Goal: Task Accomplishment & Management: Use online tool/utility

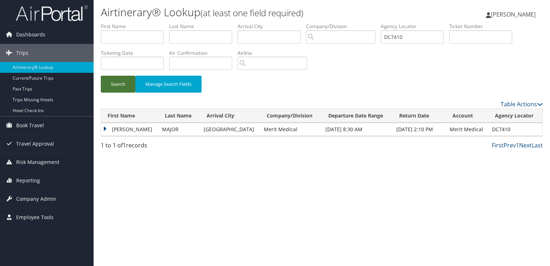
click at [118, 85] on button "Search" at bounding box center [118, 84] width 35 height 17
drag, startPoint x: 415, startPoint y: 37, endPoint x: 298, endPoint y: 48, distance: 117.2
click at [301, 23] on ul "First Name Last Name Departure City Arrival City Company/Division Airport/City …" at bounding box center [322, 23] width 442 height 0
paste input "96X65"
type input "D96X65"
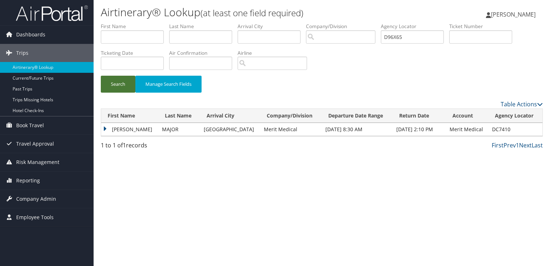
click at [115, 86] on button "Search" at bounding box center [118, 84] width 35 height 17
click at [133, 126] on td "TRAVIS MATHEW" at bounding box center [128, 129] width 55 height 13
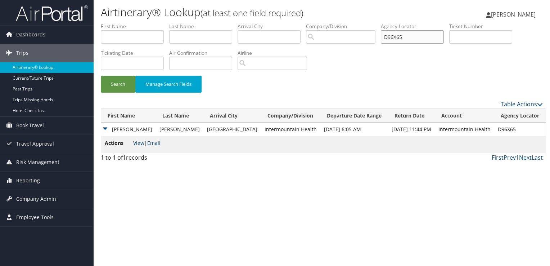
drag, startPoint x: 422, startPoint y: 38, endPoint x: 300, endPoint y: 46, distance: 122.7
click at [300, 23] on ul "First Name Last Name Departure City Arrival City Company/Division Airport/City …" at bounding box center [322, 23] width 442 height 0
click at [105, 88] on button "Search" at bounding box center [118, 84] width 35 height 17
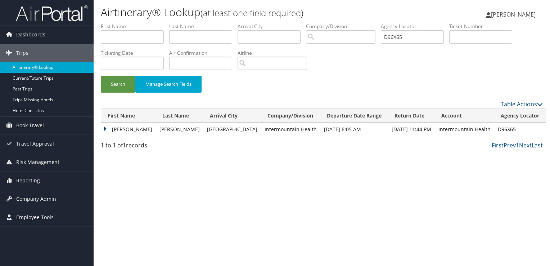
click at [127, 131] on td "TRAVIS MATHEW" at bounding box center [128, 129] width 55 height 13
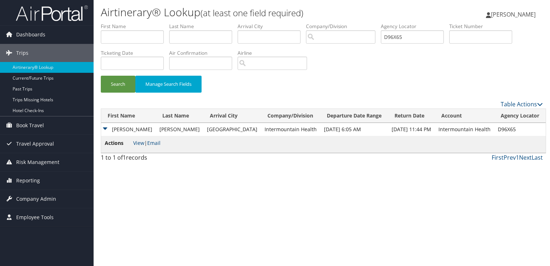
click at [140, 148] on li "Actions View | Email" at bounding box center [133, 144] width 56 height 10
click at [139, 145] on link "View" at bounding box center [138, 142] width 11 height 7
click at [155, 146] on link "Email" at bounding box center [153, 142] width 13 height 7
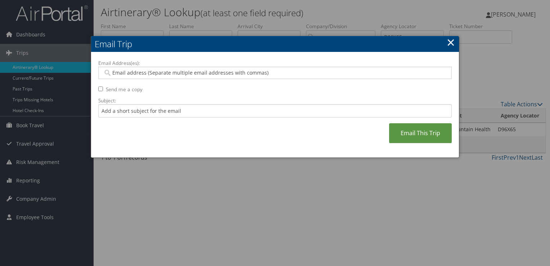
click at [170, 71] on input "Email Address(es):" at bounding box center [275, 72] width 344 height 7
paste input "TRAVIS.BURROWS@IMAIL.ORG"
type input "TRAVIS.BURROWS@IMAIL.ORG"
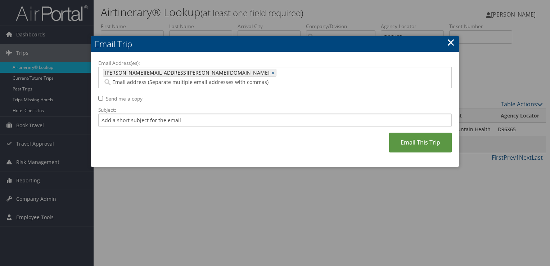
click at [159, 117] on div "Email Address(es): TRAVIS.BURROWS@IMAIL.ORG TRAVIS.BURROWS@IMAIL.ORG × Send me …" at bounding box center [275, 109] width 354 height 100
click at [160, 116] on input "Subject:" at bounding box center [275, 119] width 354 height 13
type input "Updated Car Rental for Sep 12 - 16"
click at [442, 133] on link "Email This Trip" at bounding box center [420, 143] width 63 height 20
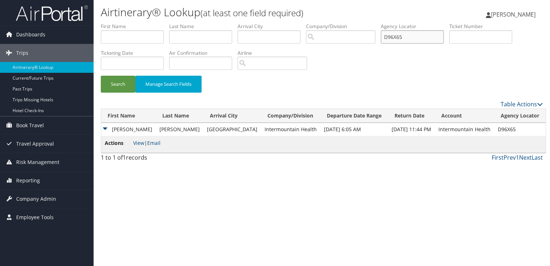
drag, startPoint x: 356, startPoint y: 44, endPoint x: 347, endPoint y: 48, distance: 10.2
click at [347, 23] on ul "First Name Last Name Departure City Arrival City Company/Division Airport/City …" at bounding box center [322, 23] width 442 height 0
paste input "3WLCK"
type input "D3WLCK"
click at [110, 81] on button "Search" at bounding box center [118, 84] width 35 height 17
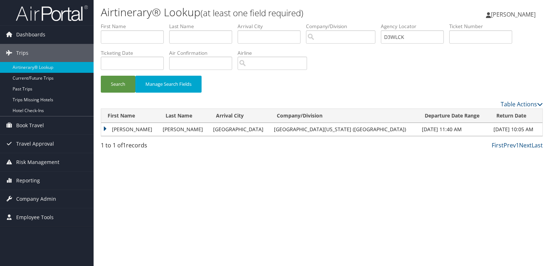
click at [130, 131] on td "MAXIMILIAN JONAS" at bounding box center [130, 129] width 58 height 13
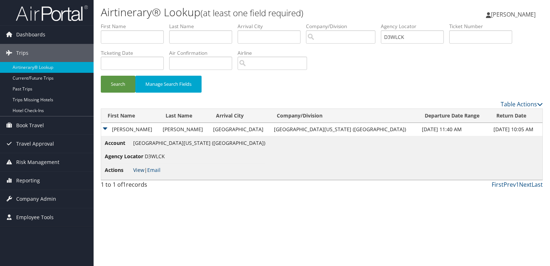
click at [142, 169] on link "View" at bounding box center [138, 169] width 11 height 7
click at [121, 79] on button "Search" at bounding box center [118, 84] width 35 height 17
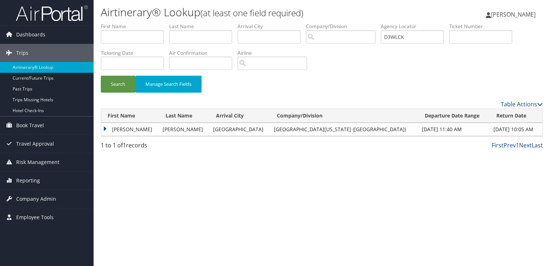
click at [139, 131] on td "MAXIMILIAN JONAS" at bounding box center [130, 129] width 58 height 13
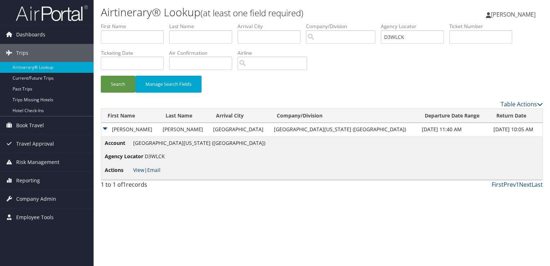
drag, startPoint x: 128, startPoint y: 173, endPoint x: 139, endPoint y: 169, distance: 11.2
click at [129, 174] on li "Actions View | Email" at bounding box center [185, 169] width 161 height 13
click at [139, 169] on link "View" at bounding box center [138, 169] width 11 height 7
click at [113, 90] on button "Search" at bounding box center [118, 84] width 35 height 17
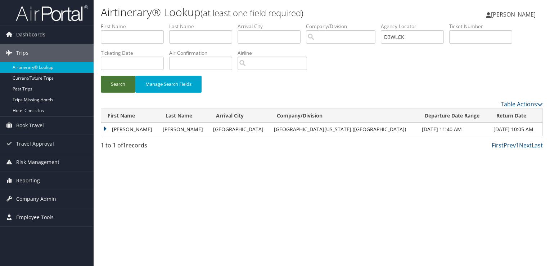
click at [111, 87] on button "Search" at bounding box center [118, 84] width 35 height 17
click at [133, 136] on div "Please wait. This may take a while depending on your search filters. First Name…" at bounding box center [322, 124] width 442 height 32
drag, startPoint x: 133, startPoint y: 136, endPoint x: 136, endPoint y: 129, distance: 7.8
click at [136, 132] on td "MAXIMILIAN JONAS" at bounding box center [130, 129] width 58 height 13
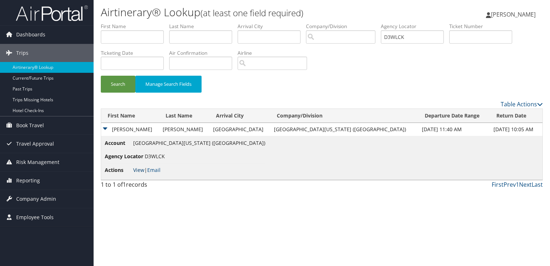
click at [138, 166] on link "View" at bounding box center [138, 169] width 11 height 7
click at [117, 87] on button "Search" at bounding box center [118, 84] width 35 height 17
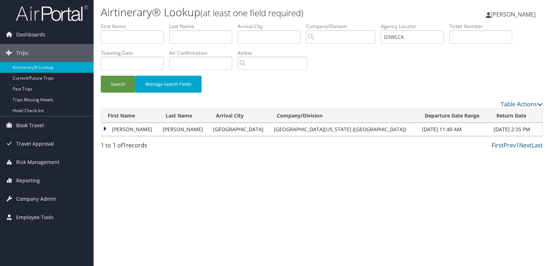
click at [133, 132] on td "MAXIMILIAN JONAS" at bounding box center [130, 129] width 58 height 13
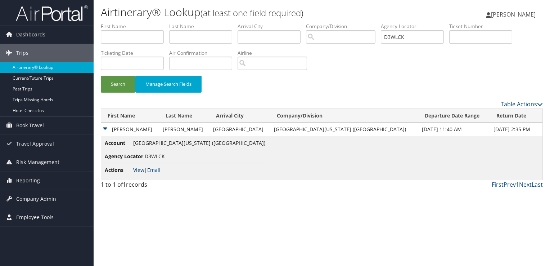
click at [136, 170] on link "View" at bounding box center [138, 169] width 11 height 7
click at [107, 84] on button "Search" at bounding box center [118, 84] width 35 height 17
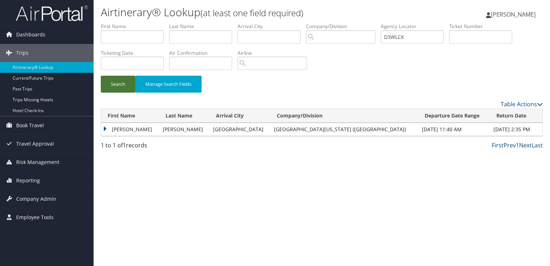
click at [123, 81] on button "Search" at bounding box center [118, 84] width 35 height 17
click at [121, 132] on td "MAXIMILIAN JONAS" at bounding box center [130, 129] width 58 height 13
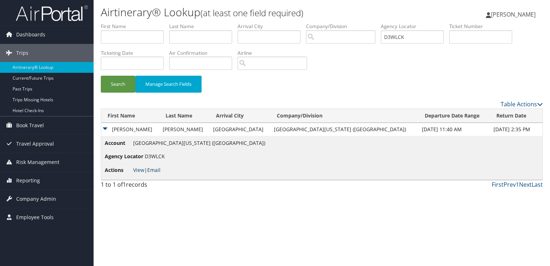
click at [158, 171] on link "Email" at bounding box center [153, 169] width 13 height 7
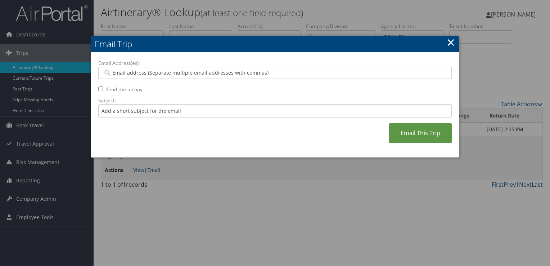
click at [212, 73] on input "Email Address(es):" at bounding box center [275, 72] width 344 height 7
paste input "scec@usc.edu"
type input "scec@usc.edu"
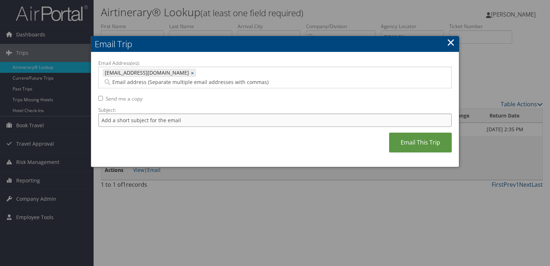
click at [173, 117] on input "Subject:" at bounding box center [275, 119] width 354 height 13
click at [221, 113] on input "American Flight Confirmation September 10" at bounding box center [275, 119] width 354 height 13
click at [220, 113] on input "American Flight Confirmation September 10" at bounding box center [275, 119] width 354 height 13
type input "American Flight Confirmation September 10"
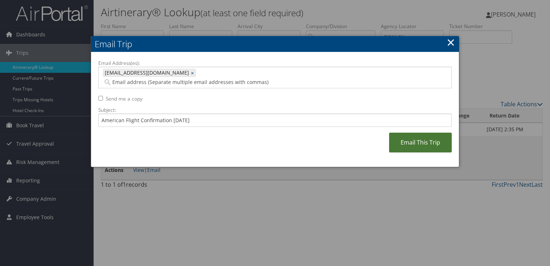
click at [410, 138] on link "Email This Trip" at bounding box center [420, 143] width 63 height 20
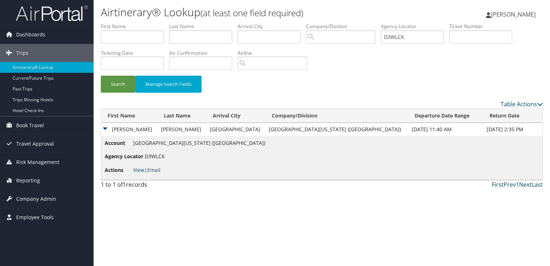
click at [153, 173] on li "Actions View | Email" at bounding box center [185, 169] width 161 height 13
click at [154, 172] on link "Email" at bounding box center [153, 169] width 13 height 7
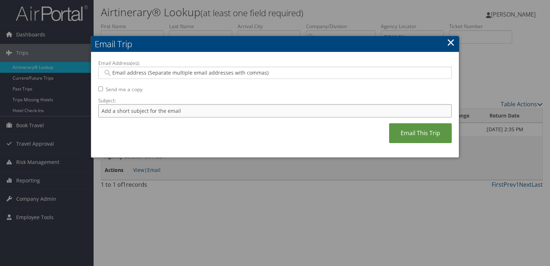
click at [161, 111] on input "Subject:" at bounding box center [275, 110] width 354 height 13
paste input "American Flight Confirmation September 10"
type input "American Flight Confirmation September 10"
click at [189, 70] on input "Email Address(es):" at bounding box center [275, 72] width 344 height 7
paste input "MAX.WERNER@BRISTOL.AC.UK"
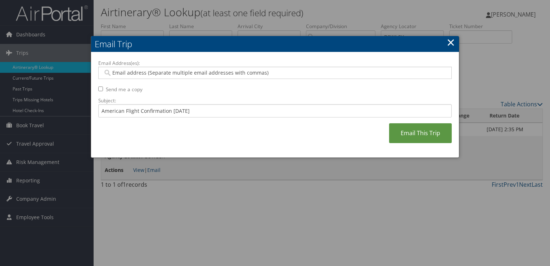
type input "MAX.WERNER@BRISTOL.AC.UK"
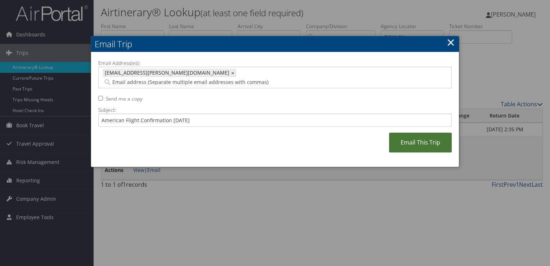
click at [426, 133] on link "Email This Trip" at bounding box center [420, 143] width 63 height 20
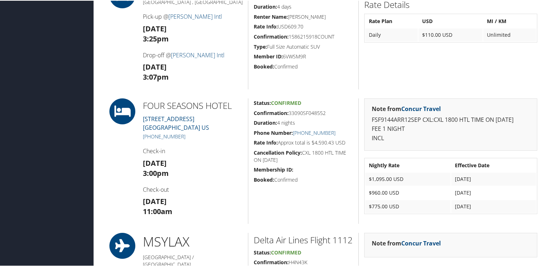
scroll to position [540, 0]
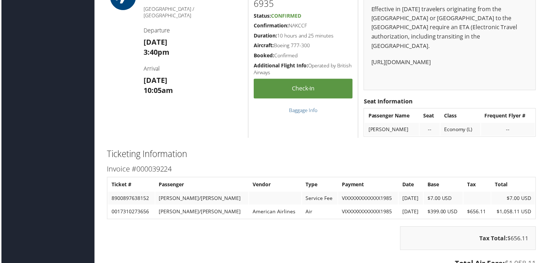
scroll to position [607, 0]
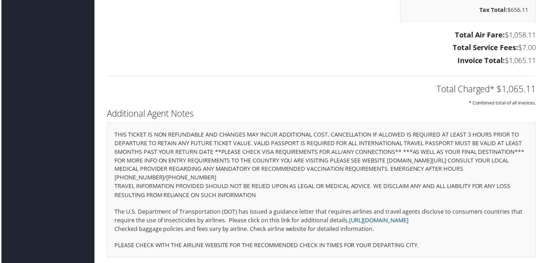
scroll to position [715, 0]
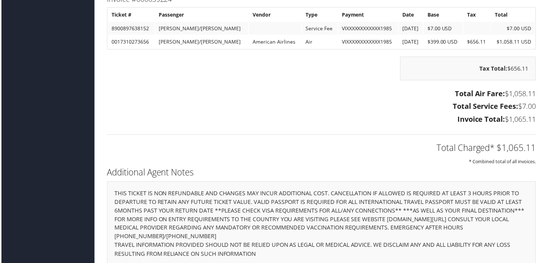
scroll to position [751, 0]
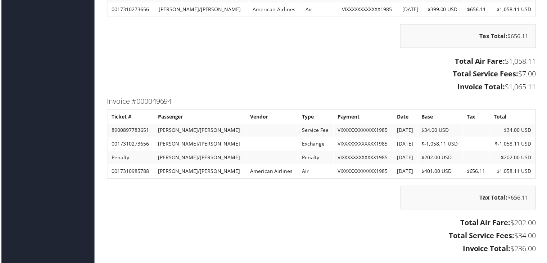
scroll to position [889, 0]
